Goal: Information Seeking & Learning: Find specific fact

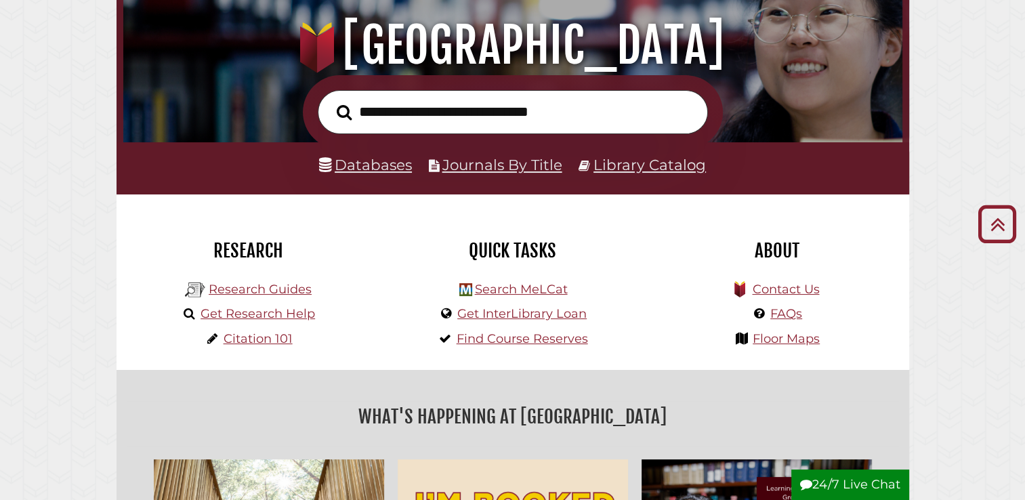
scroll to position [136, 0]
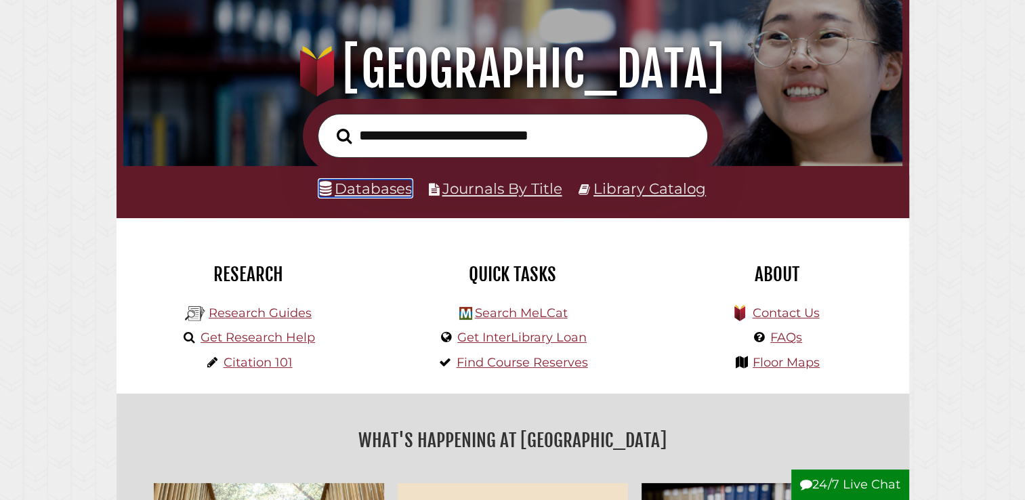
click at [379, 187] on link "Databases" at bounding box center [365, 189] width 93 height 18
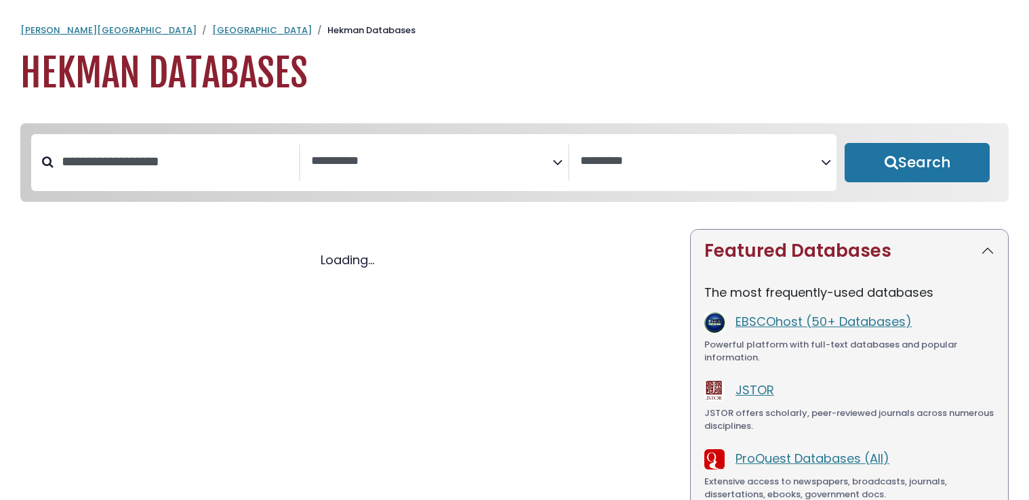
select select "Database Subject Filter"
select select "Database Vendors Filter"
select select "Database Subject Filter"
select select "Database Vendors Filter"
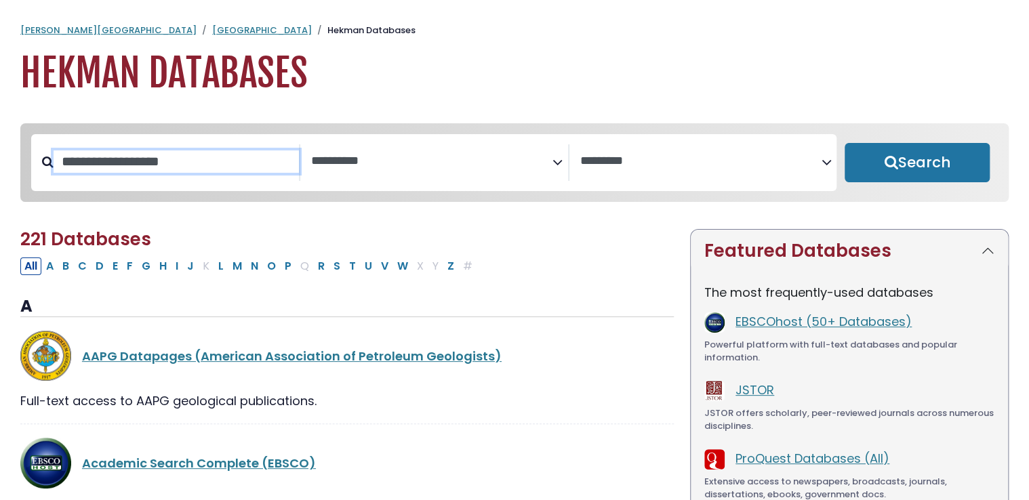
click at [211, 157] on input "Search database by title or keyword" at bounding box center [176, 161] width 245 height 22
type input "**********"
click at [844, 143] on button "Search" at bounding box center [916, 162] width 145 height 39
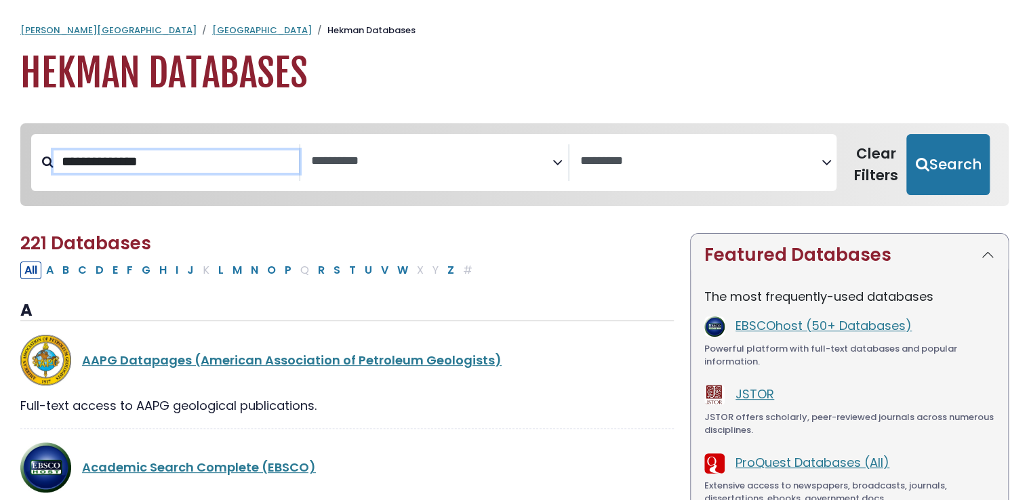
select select "Database Subject Filter"
select select "Database Vendors Filter"
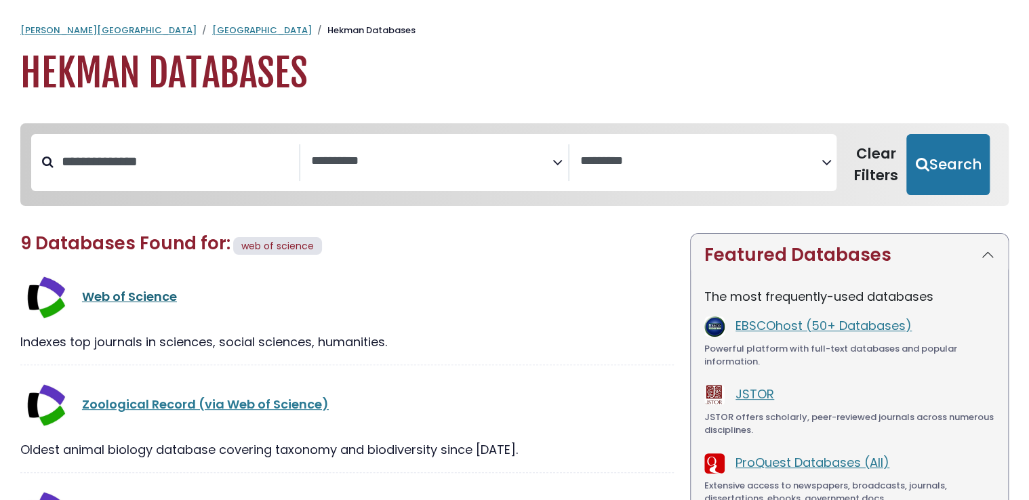
click at [155, 300] on link "Web of Science" at bounding box center [129, 296] width 95 height 17
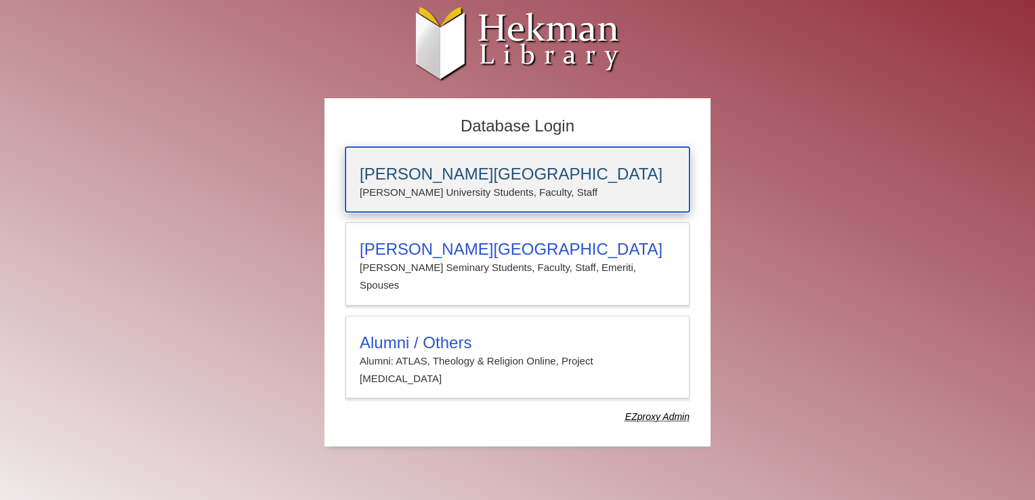
click at [406, 178] on h3 "Calvin University" at bounding box center [518, 174] width 316 height 19
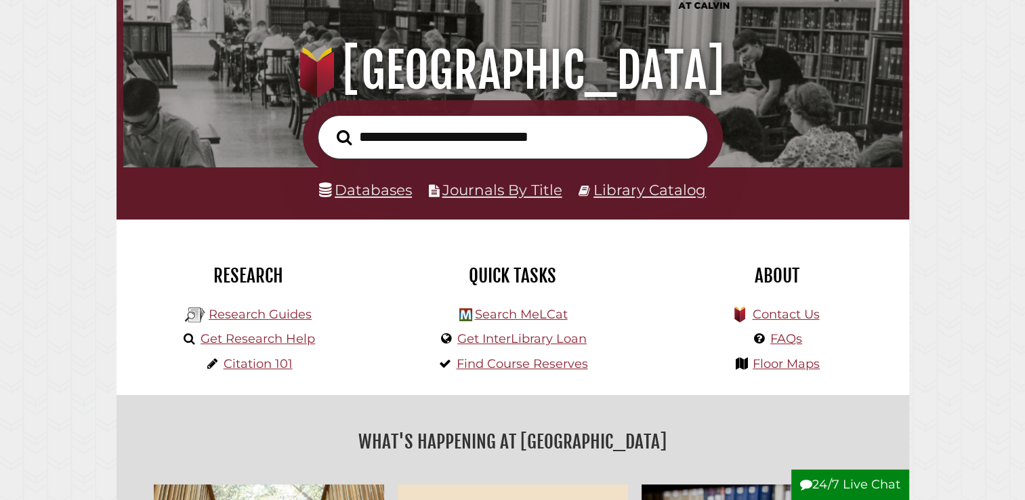
scroll to position [136, 0]
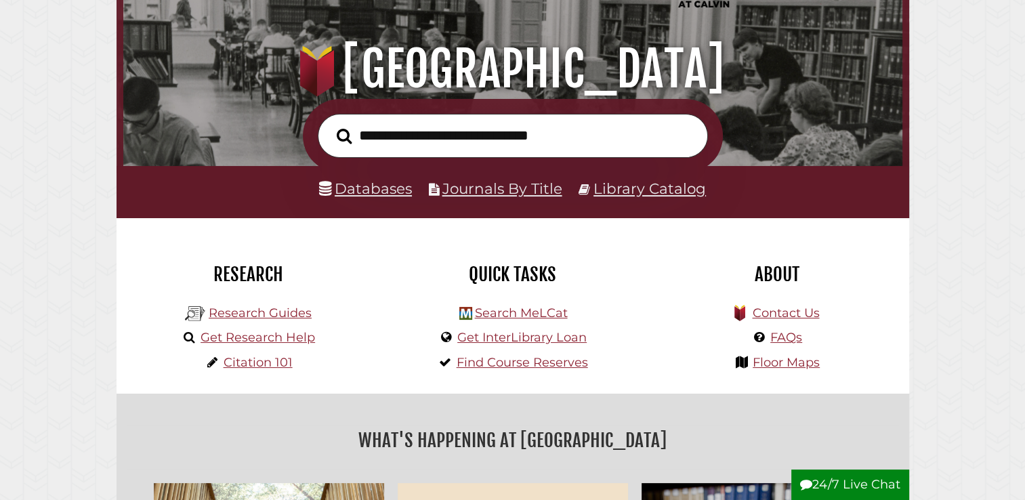
click at [431, 136] on input "text" at bounding box center [513, 136] width 390 height 44
type input "**********"
click at [474, 138] on input "**********" at bounding box center [513, 136] width 390 height 44
click at [330, 125] on button "Search" at bounding box center [344, 137] width 28 height 24
